Goal: Find specific page/section: Find specific page/section

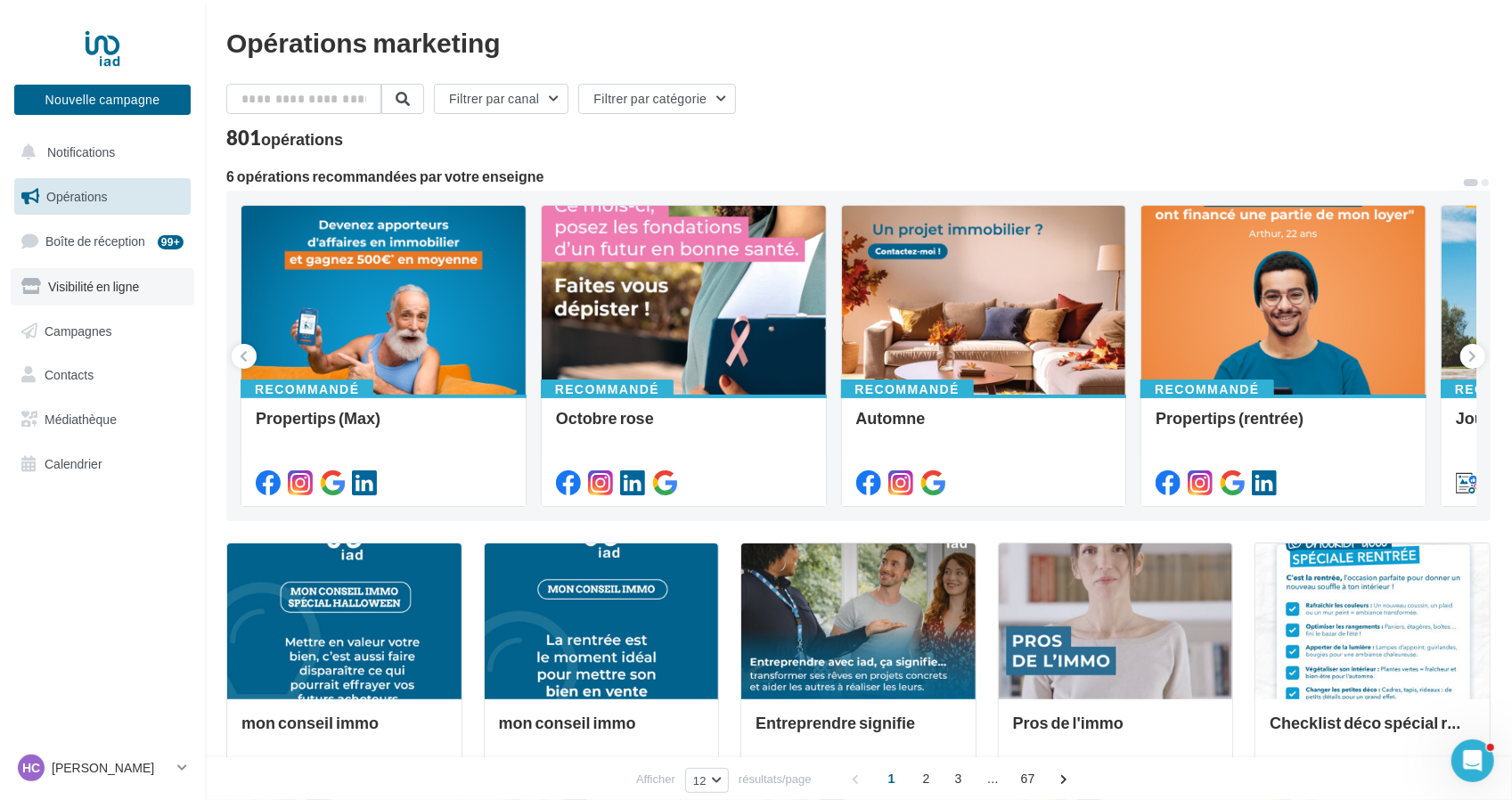
click at [115, 278] on link "Visibilité en ligne" at bounding box center [102, 286] width 183 height 37
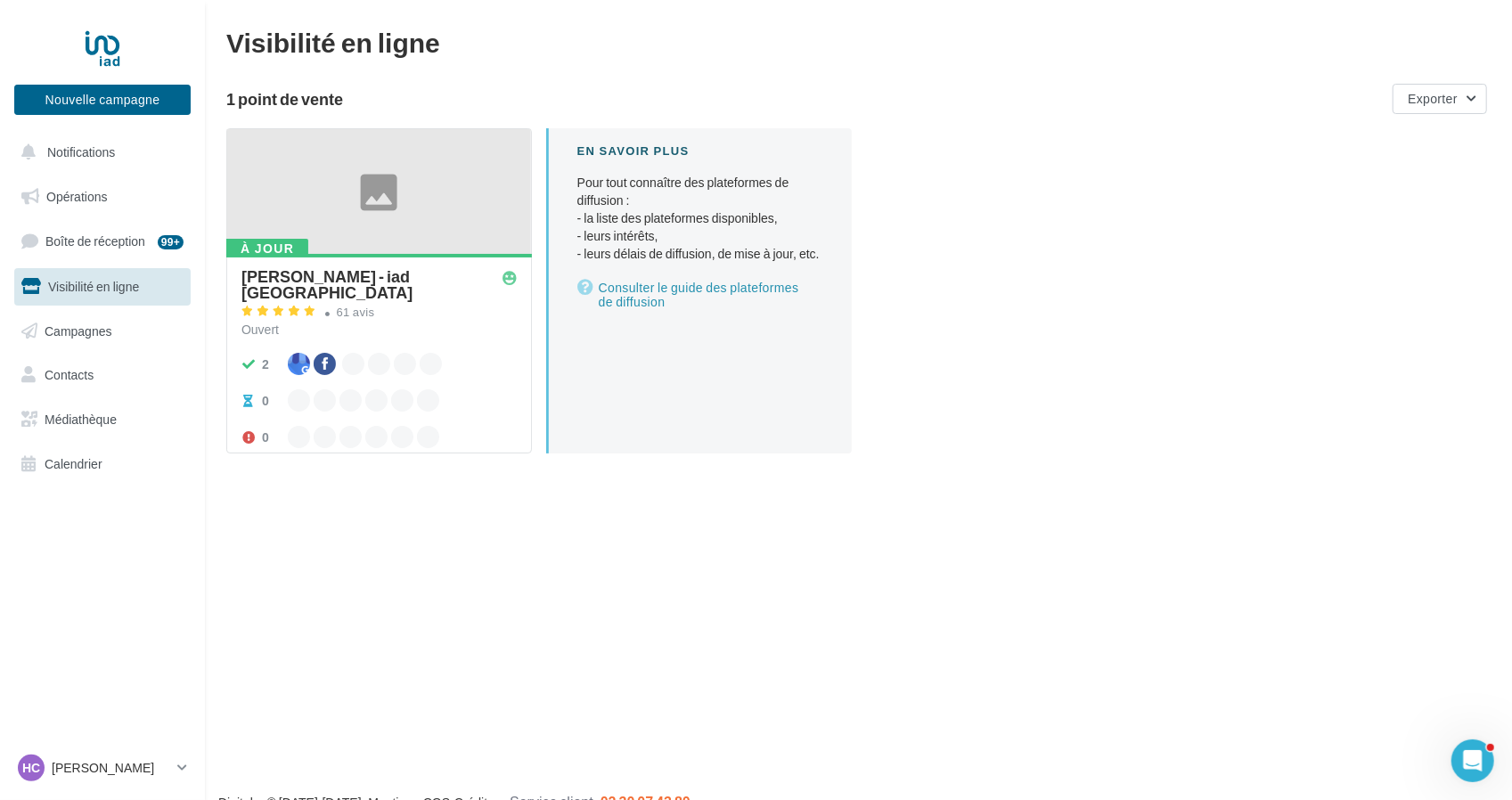
click at [284, 210] on div at bounding box center [379, 193] width 304 height 127
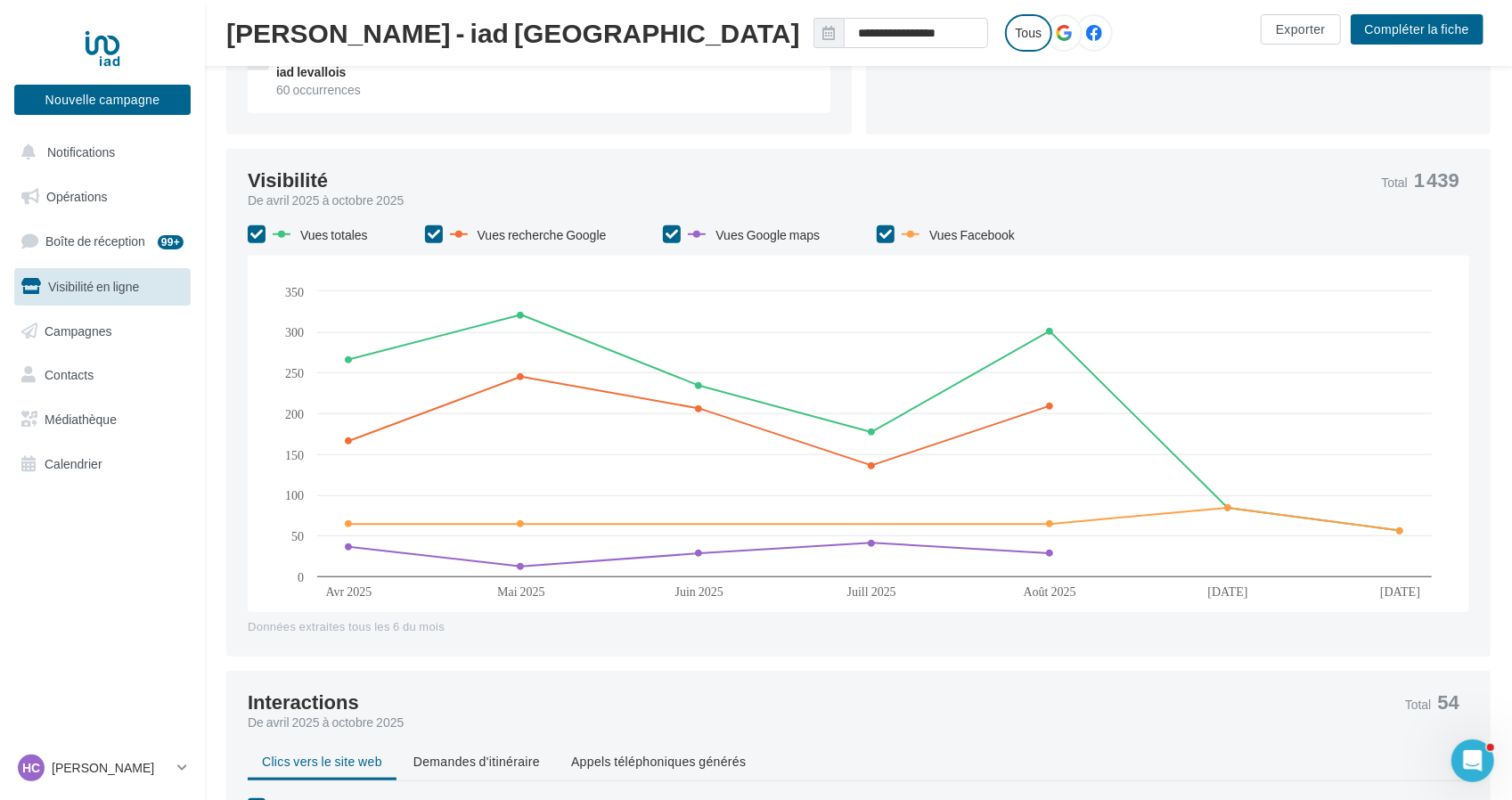
scroll to position [713, 0]
